Goal: Task Accomplishment & Management: Use online tool/utility

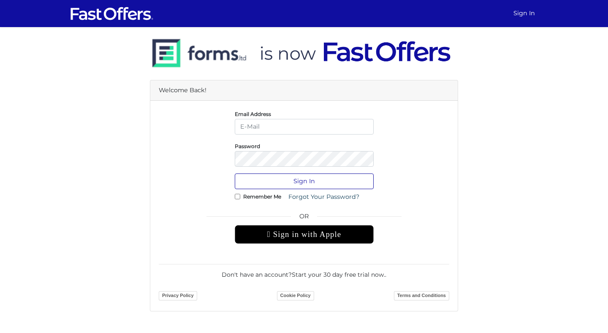
type input "[EMAIL_ADDRESS][DOMAIN_NAME]"
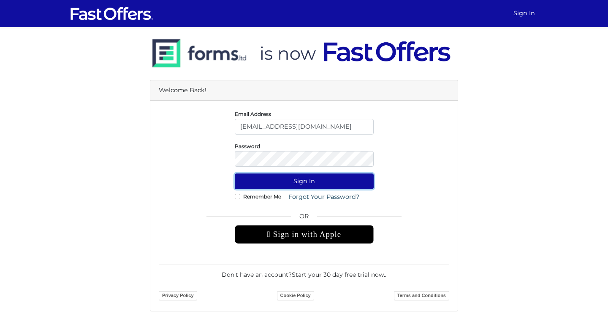
click at [304, 183] on button "Sign In" at bounding box center [304, 181] width 139 height 16
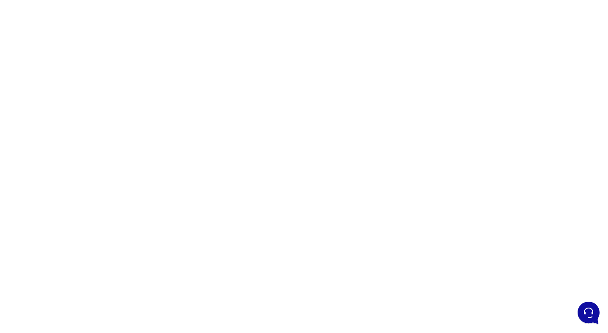
scroll to position [110, 0]
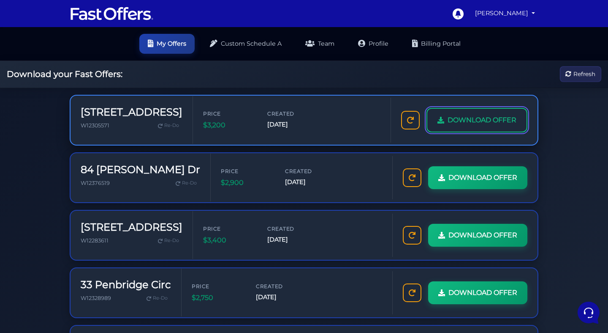
click at [448, 125] on span "DOWNLOAD OFFER" at bounding box center [482, 120] width 69 height 11
